Goal: Task Accomplishment & Management: Manage account settings

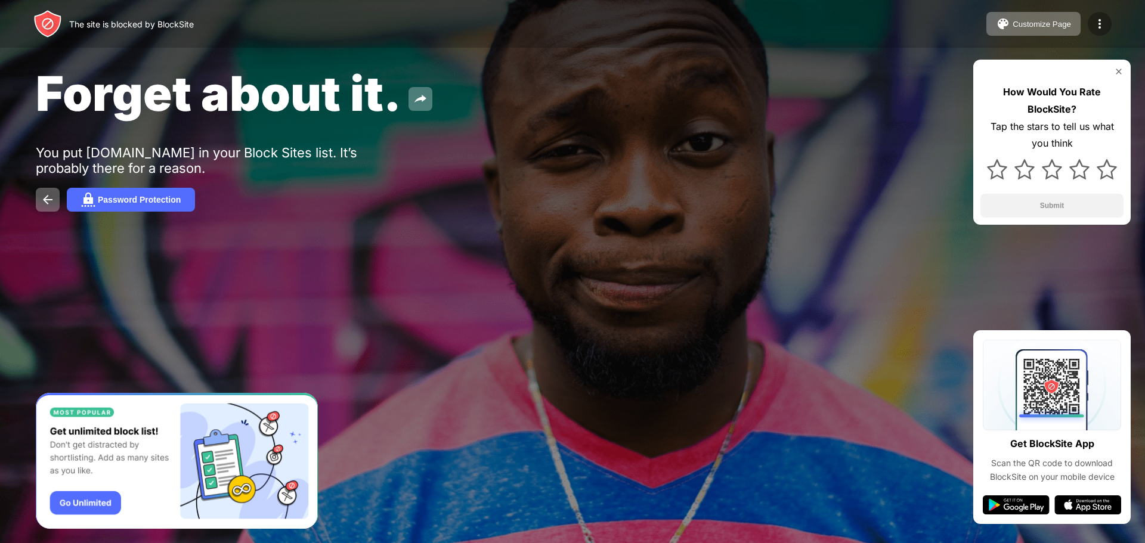
click at [1097, 18] on img at bounding box center [1100, 24] width 14 height 14
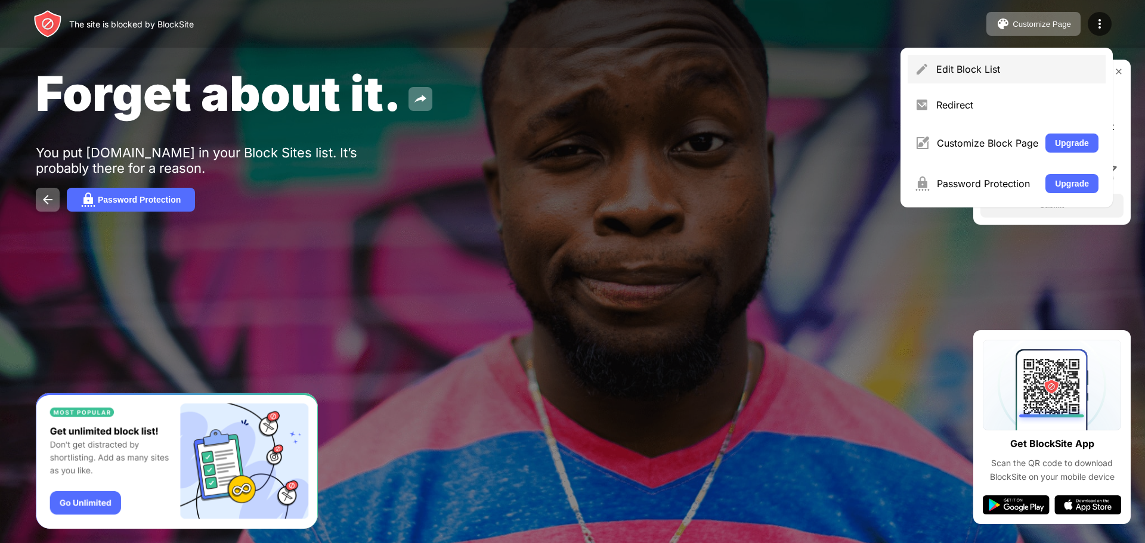
click at [1010, 74] on div "Edit Block List" at bounding box center [1017, 69] width 162 height 12
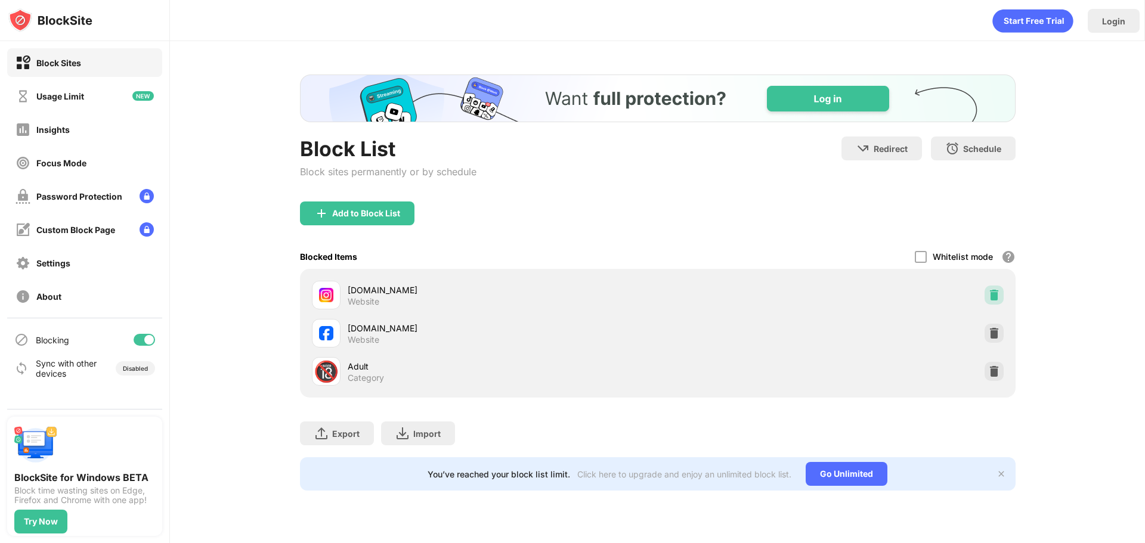
click at [993, 291] on img at bounding box center [994, 295] width 12 height 12
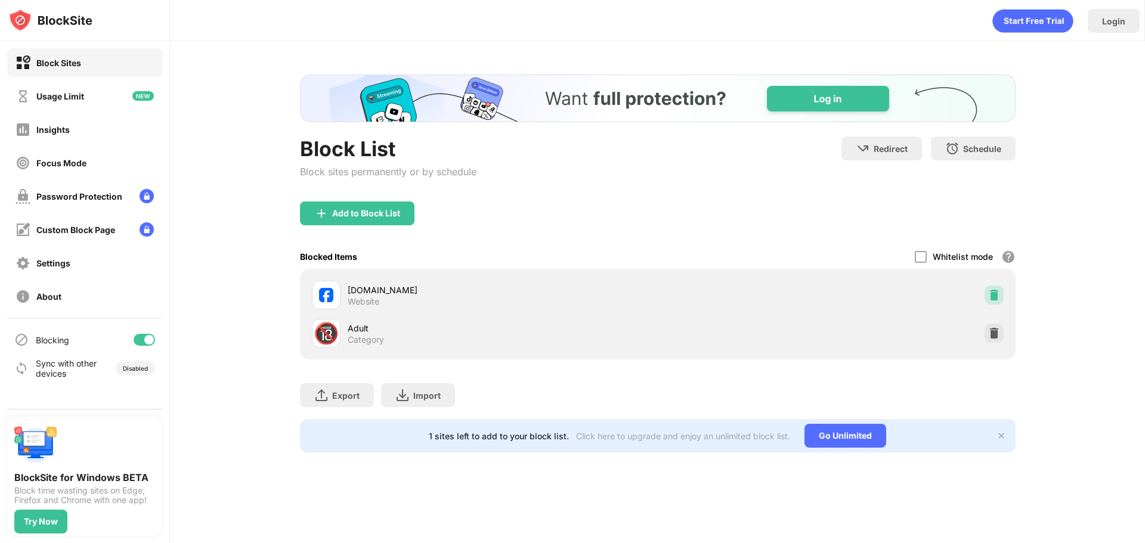
click at [993, 296] on img at bounding box center [994, 295] width 12 height 12
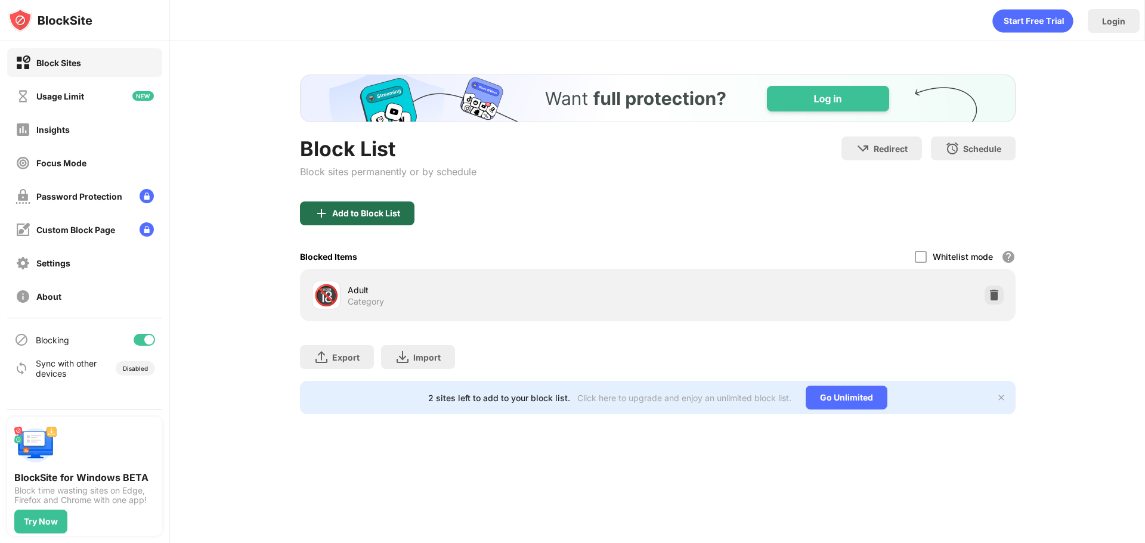
click at [375, 209] on div "Add to Block List" at bounding box center [366, 214] width 68 height 10
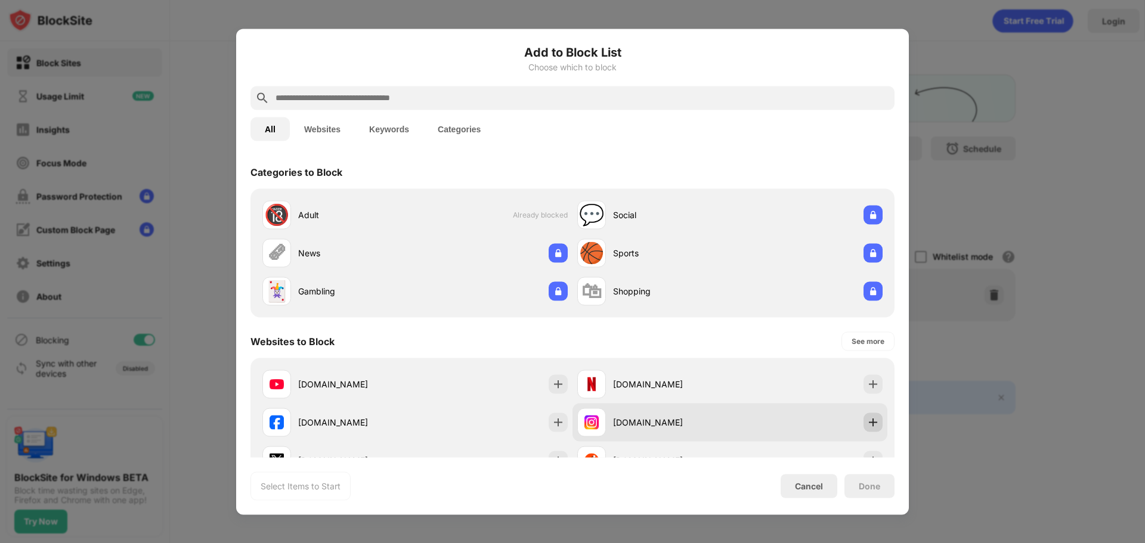
click at [867, 425] on img at bounding box center [873, 422] width 12 height 12
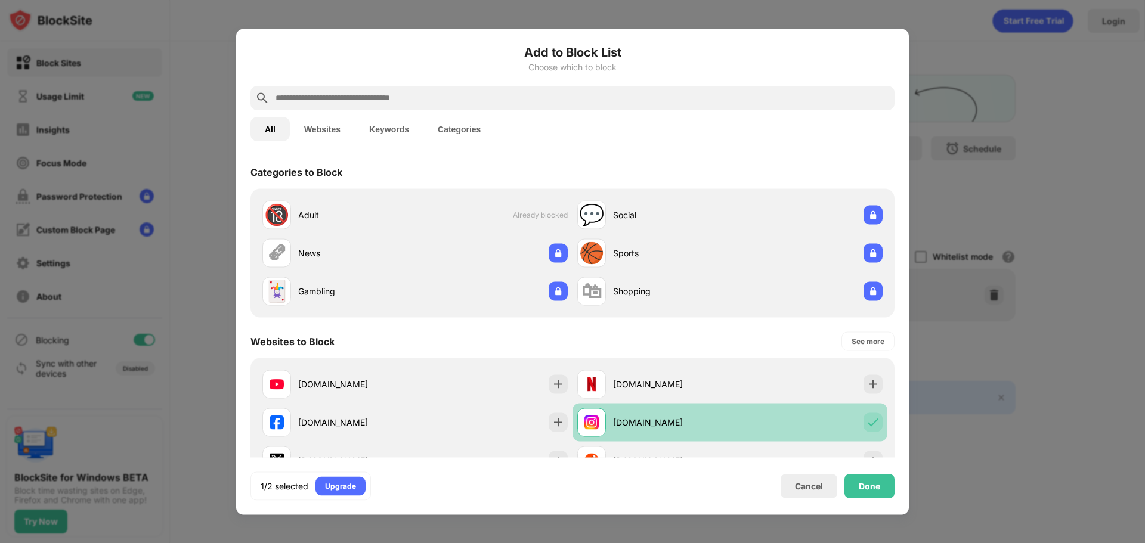
drag, startPoint x: 549, startPoint y: 425, endPoint x: 601, endPoint y: 423, distance: 51.9
click at [552, 425] on img at bounding box center [558, 422] width 12 height 12
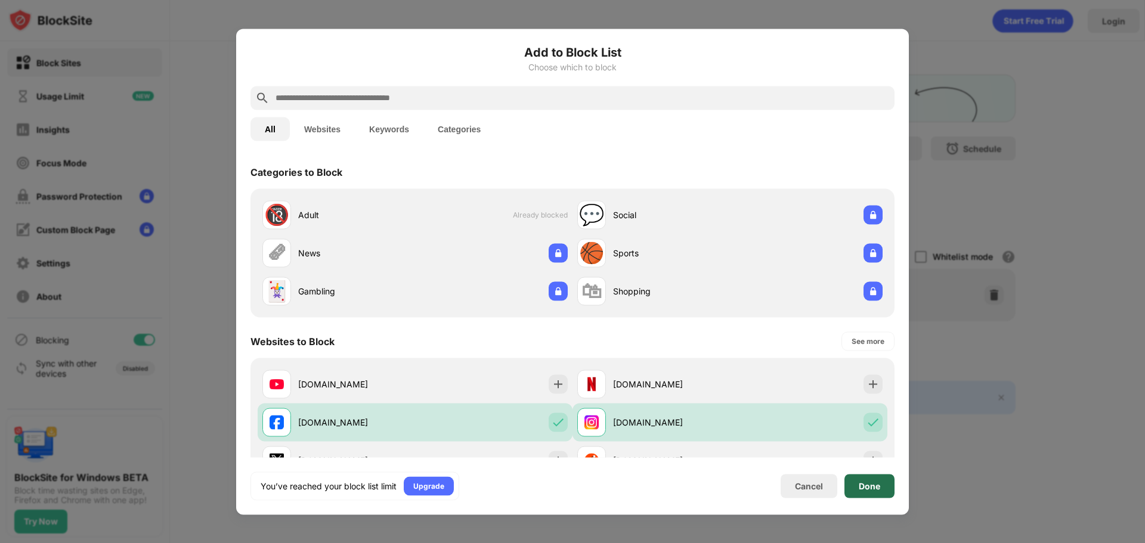
click at [861, 477] on div "Done" at bounding box center [870, 486] width 50 height 24
